Goal: Task Accomplishment & Management: Manage account settings

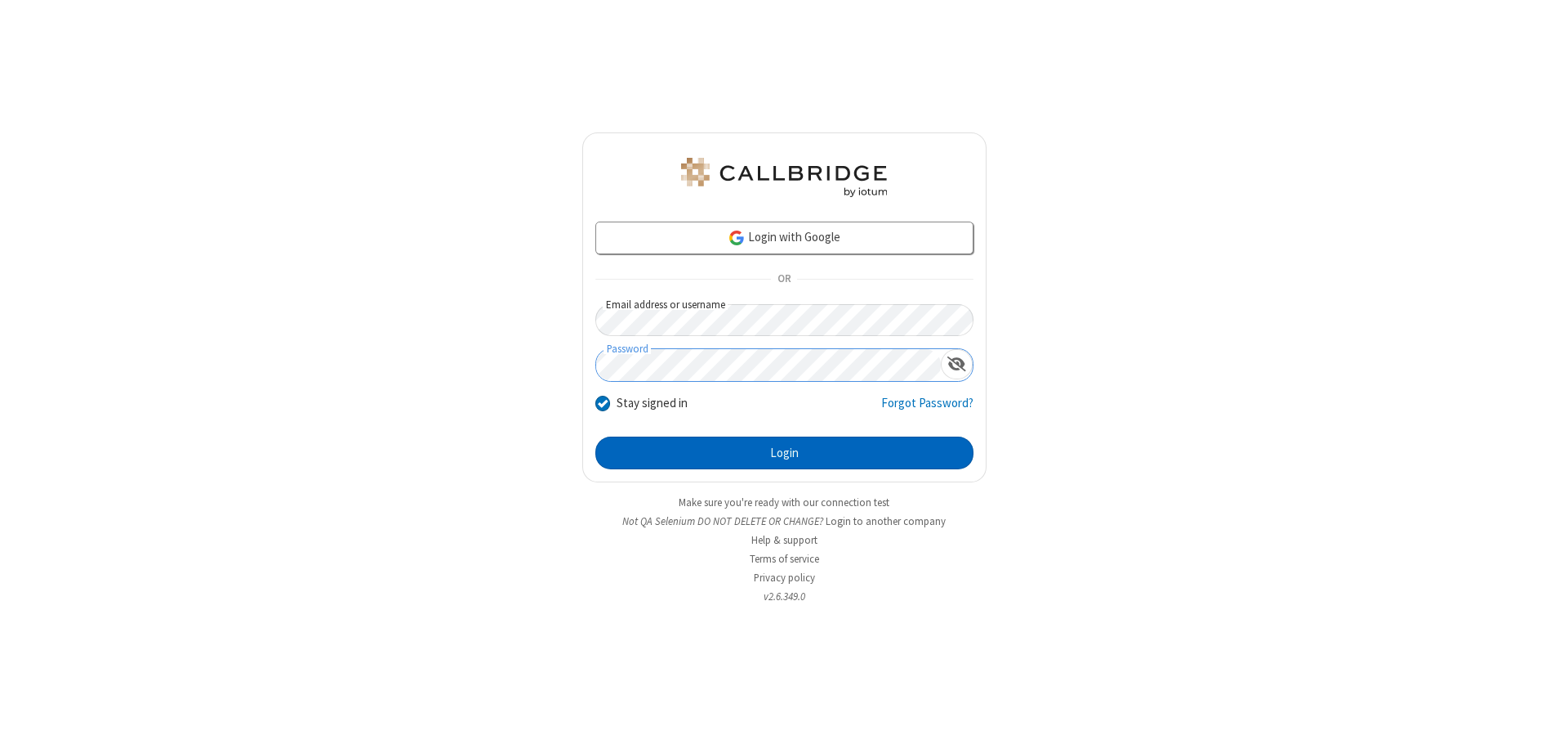
click at [784, 453] on button "Login" at bounding box center [784, 452] width 378 height 33
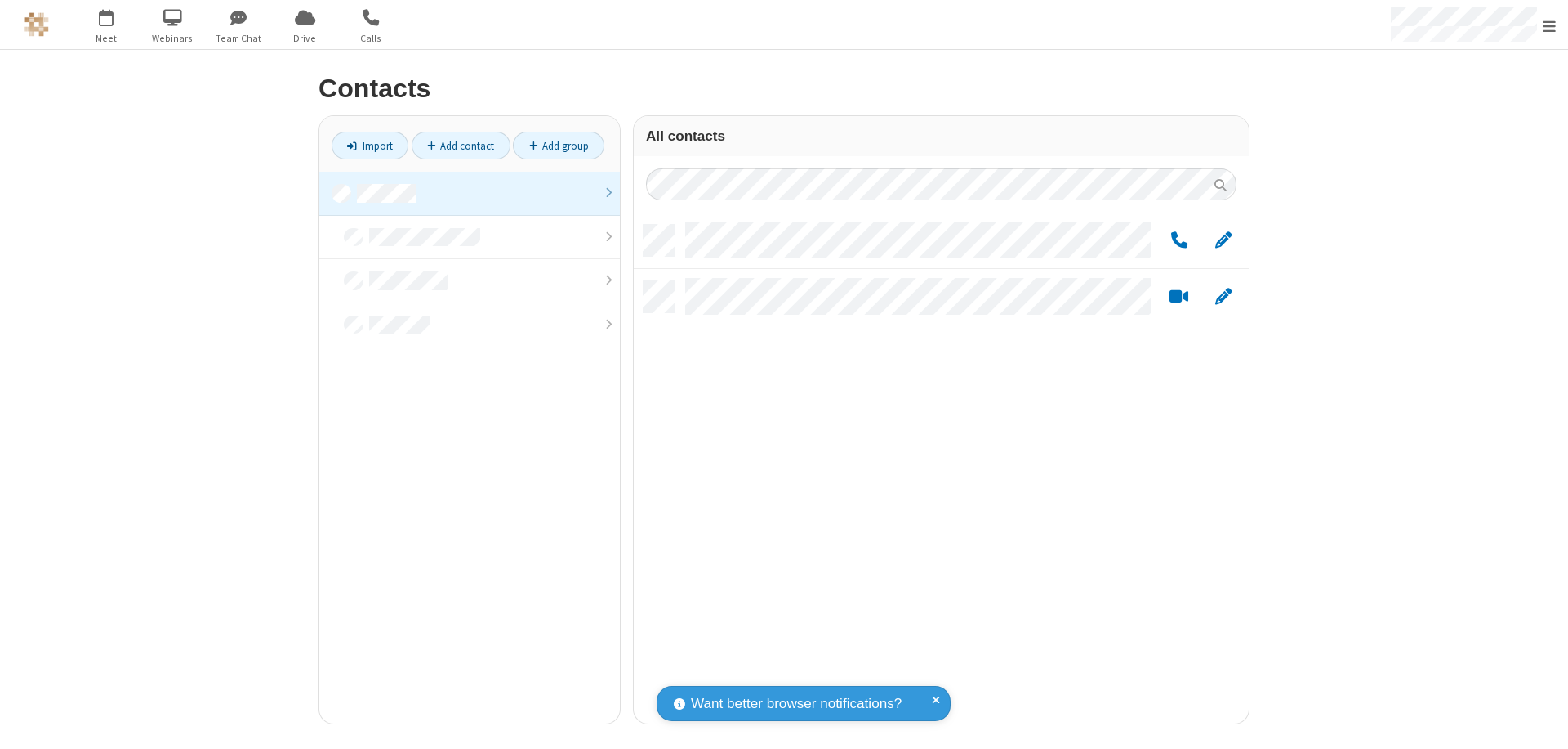
scroll to position [499, 603]
click at [470, 193] on link at bounding box center [470, 193] width 301 height 44
click at [559, 145] on link "Add group" at bounding box center [559, 145] width 92 height 28
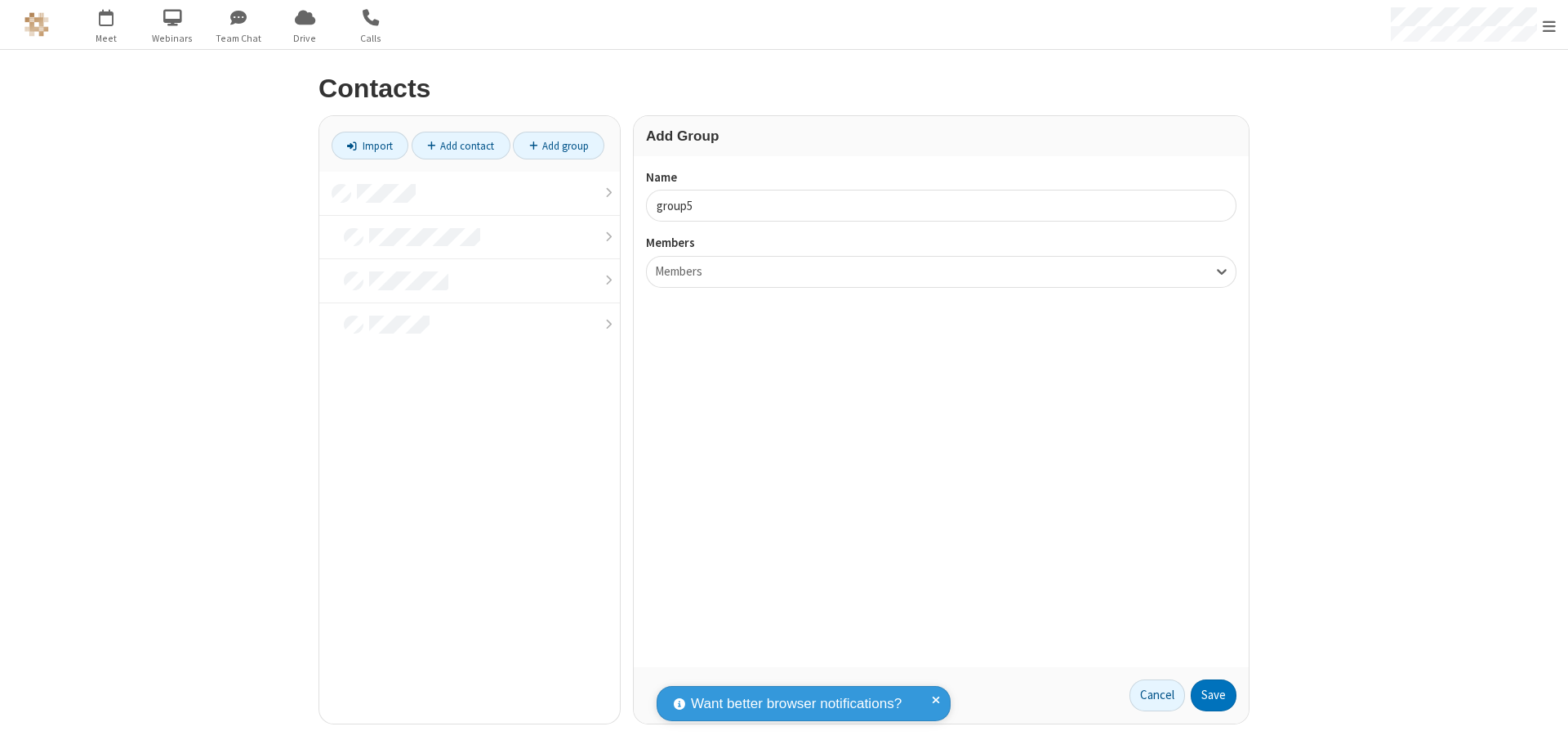
type input "group5"
type input "name22"
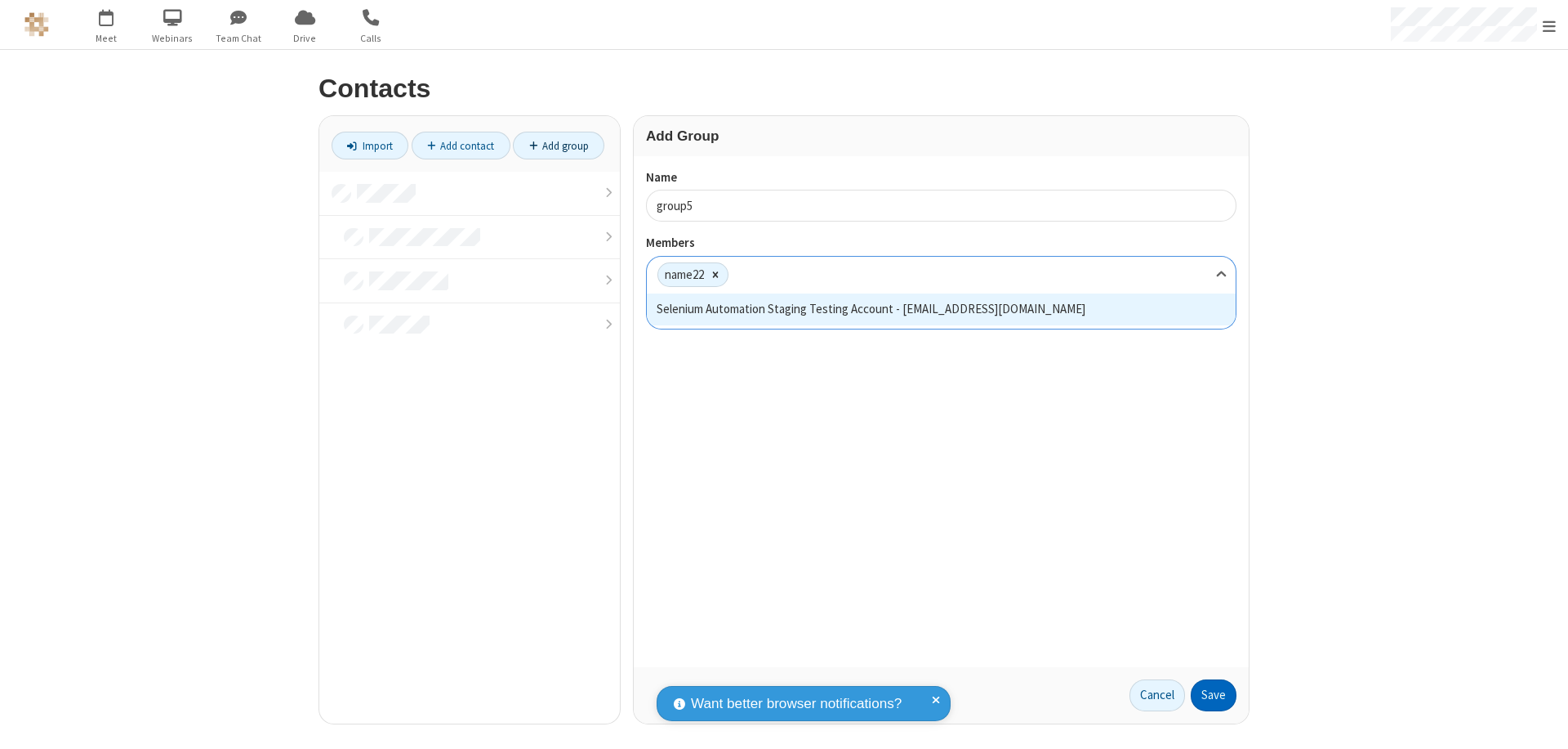
click at [1214, 694] on button "Save" at bounding box center [1214, 695] width 46 height 33
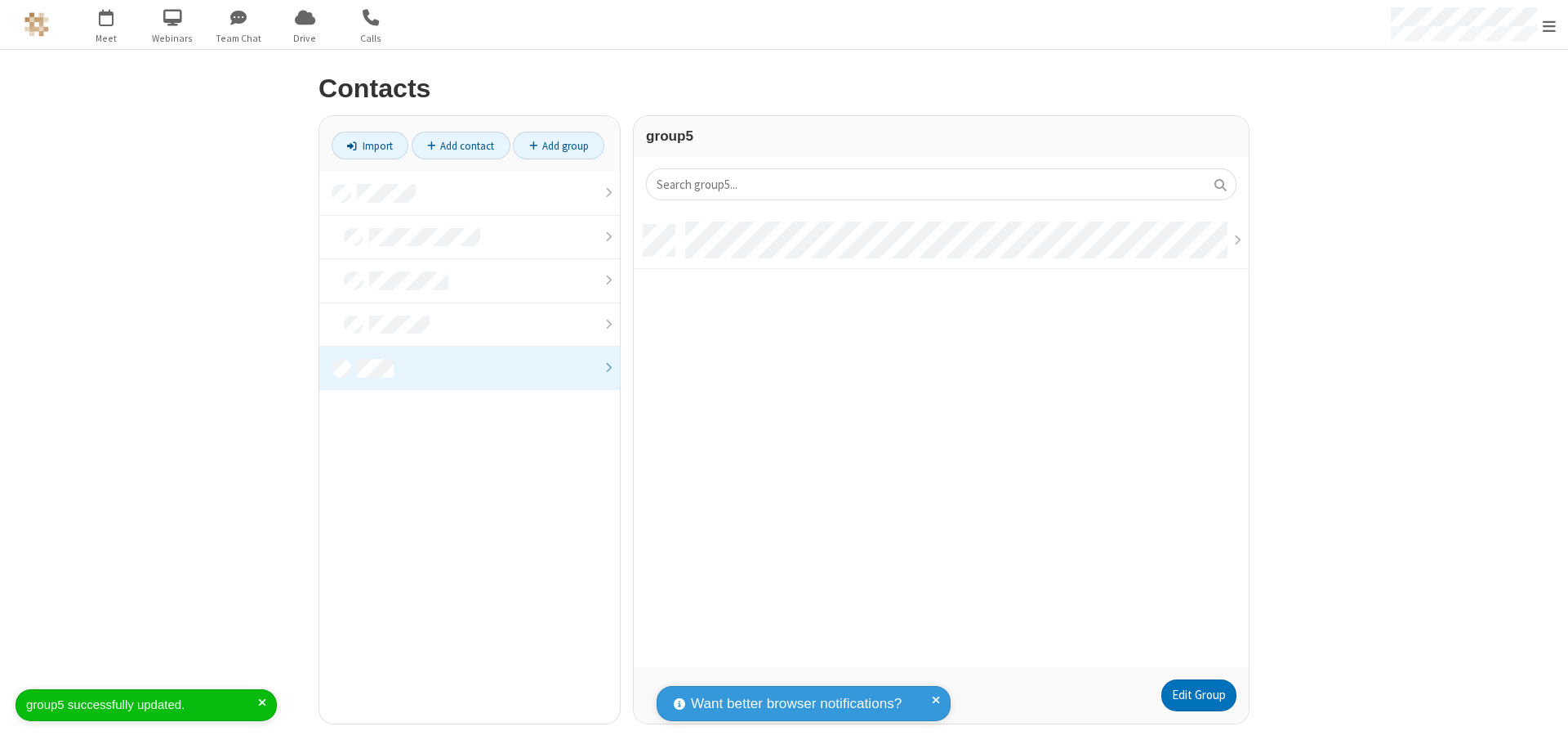
scroll to position [442, 603]
click at [1199, 694] on link "Edit Group" at bounding box center [1199, 695] width 75 height 33
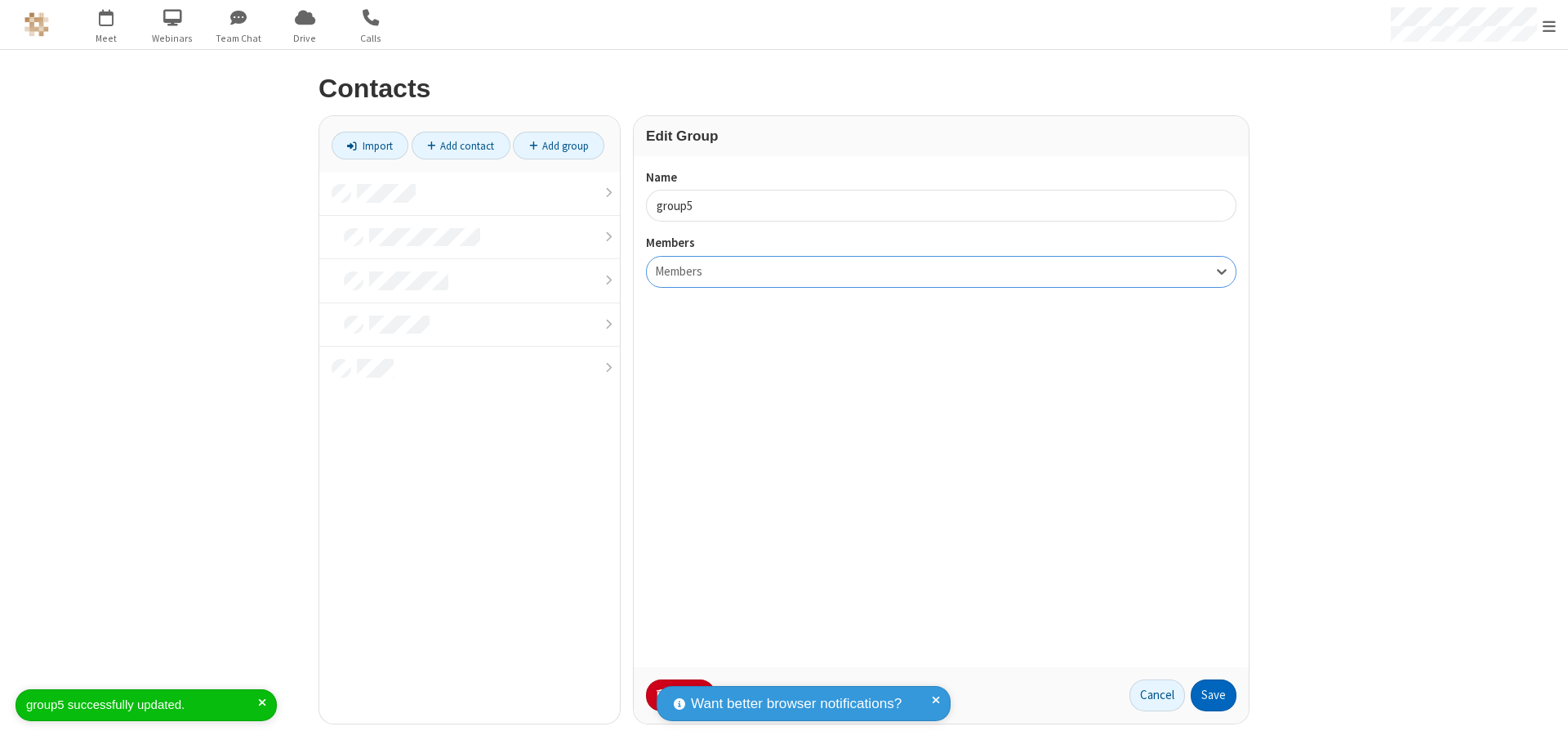
click at [1214, 694] on button "Save" at bounding box center [1214, 695] width 46 height 33
